Goal: Check status: Check status

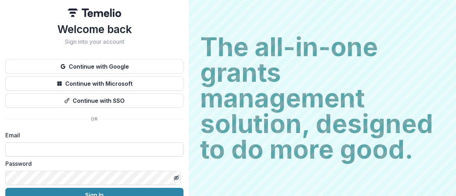
click at [125, 151] on input at bounding box center [94, 150] width 178 height 14
type input "**********"
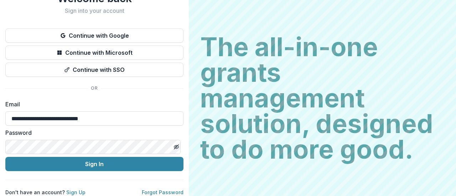
scroll to position [34, 0]
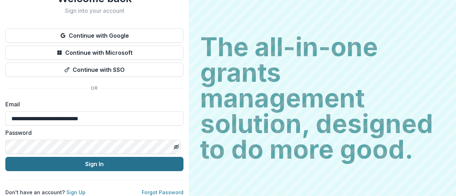
click at [91, 165] on button "Sign In" at bounding box center [94, 164] width 178 height 14
